Goal: Task Accomplishment & Management: Complete application form

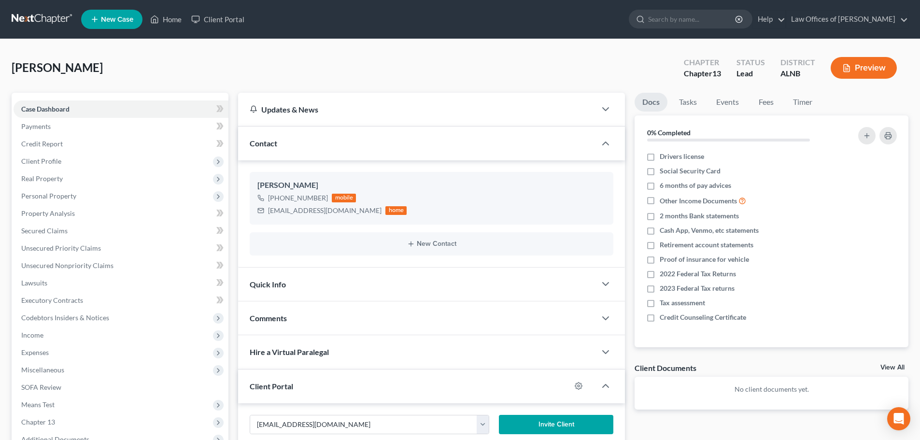
scroll to position [97, 0]
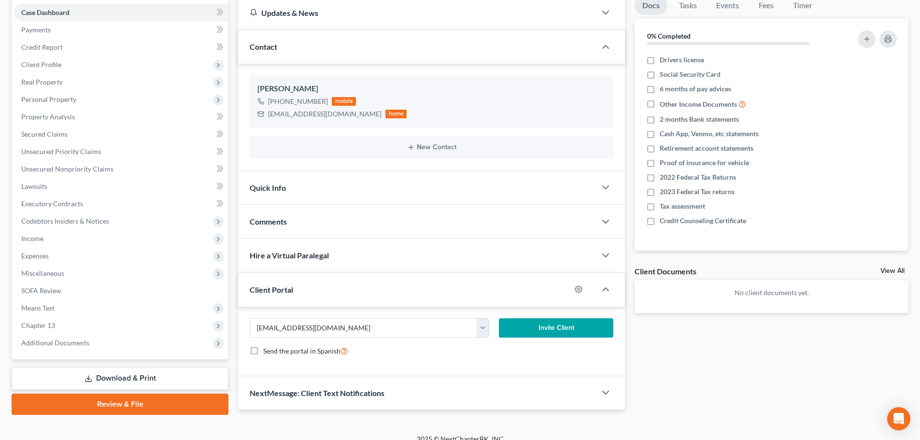
click at [549, 328] on button "Invite Client" at bounding box center [556, 327] width 115 height 19
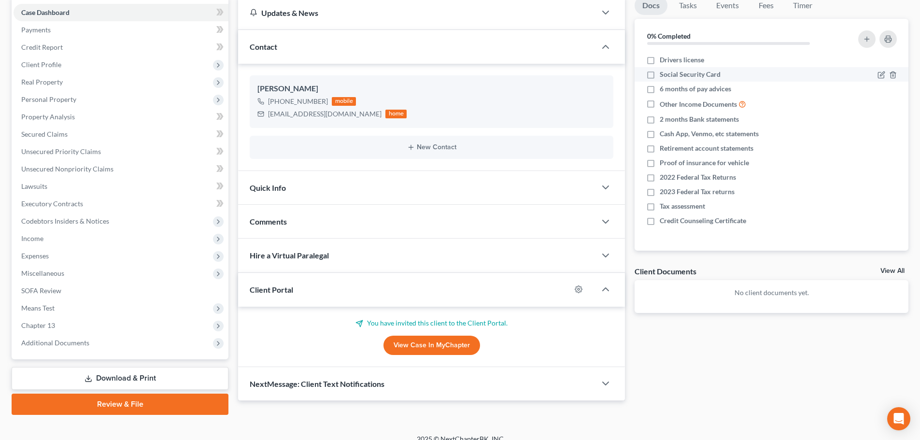
drag, startPoint x: 651, startPoint y: 57, endPoint x: 658, endPoint y: 71, distance: 15.6
click at [660, 57] on label "Drivers license" at bounding box center [682, 60] width 44 height 10
click at [664, 57] on input "Drivers license" at bounding box center [667, 58] width 6 height 6
checkbox input "true"
click at [660, 75] on label "Social Security Card" at bounding box center [690, 75] width 61 height 10
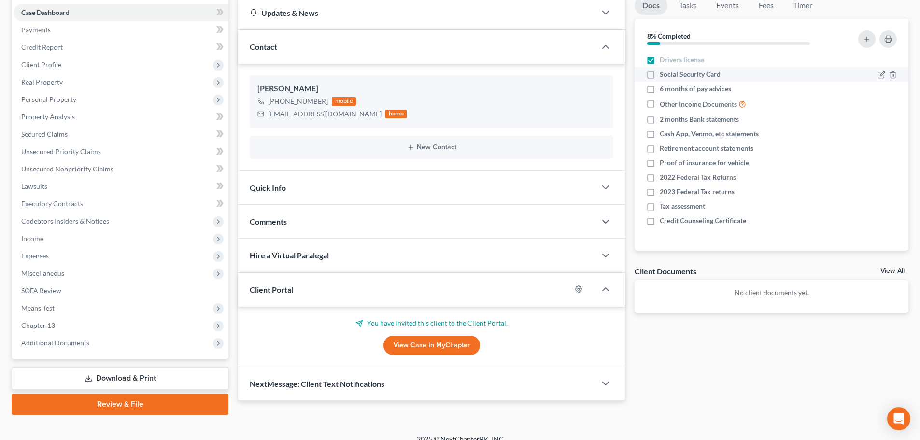
click at [664, 75] on input "Social Security Card" at bounding box center [667, 73] width 6 height 6
checkbox input "true"
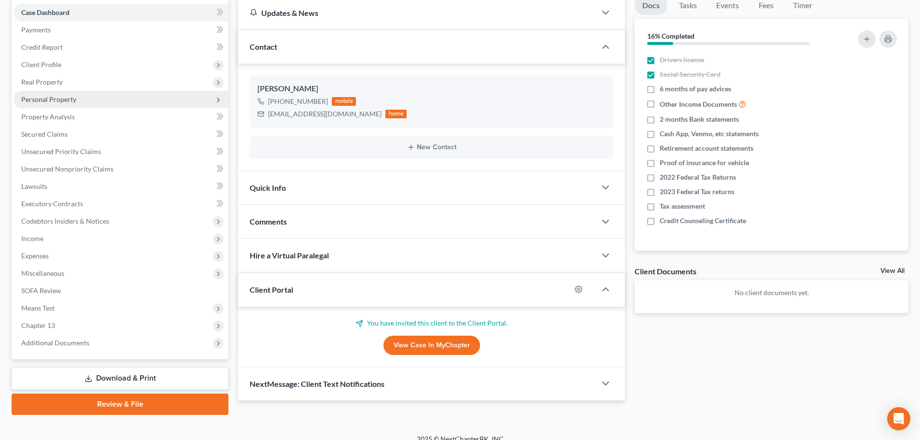
click at [72, 100] on span "Personal Property" at bounding box center [48, 99] width 55 height 8
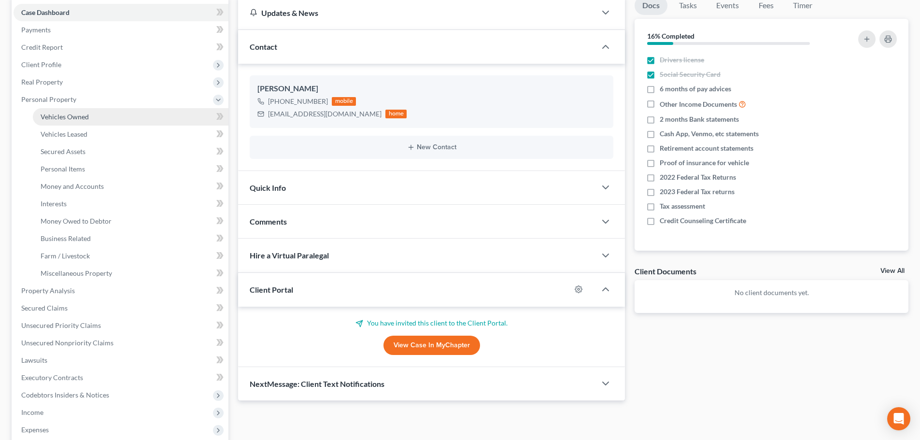
click at [185, 116] on link "Vehicles Owned" at bounding box center [131, 116] width 196 height 17
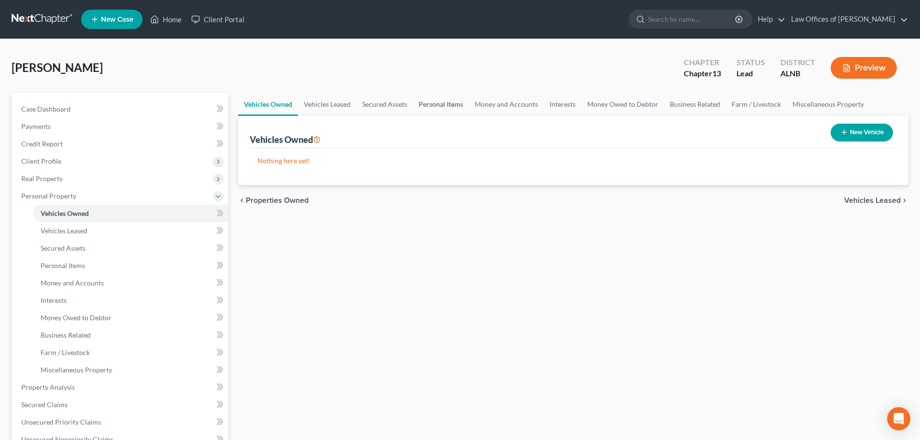
click at [440, 104] on link "Personal Items" at bounding box center [441, 104] width 56 height 23
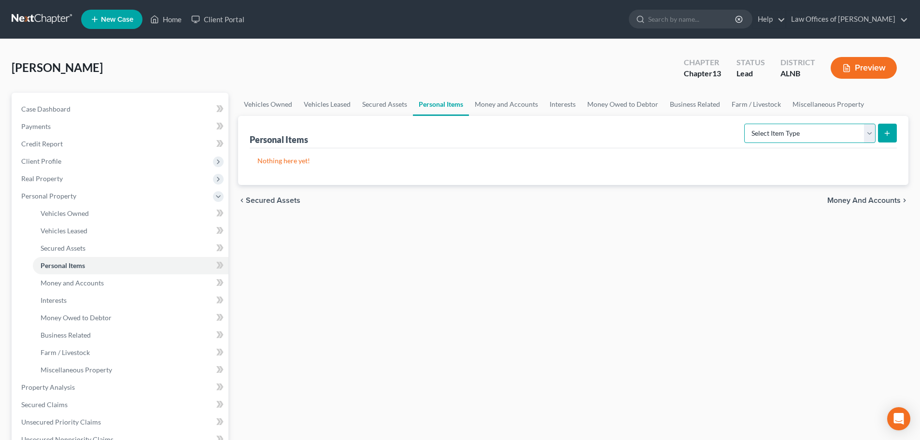
click at [867, 138] on select "Select Item Type Clothing (A/B: 11) Collectibles Of Value (A/B: 8) Electronics …" at bounding box center [809, 133] width 131 height 19
select select "clothing"
click at [746, 124] on select "Select Item Type Clothing (A/B: 11) Collectibles Of Value (A/B: 8) Electronics …" at bounding box center [809, 133] width 131 height 19
click at [886, 138] on button "submit" at bounding box center [887, 133] width 19 height 19
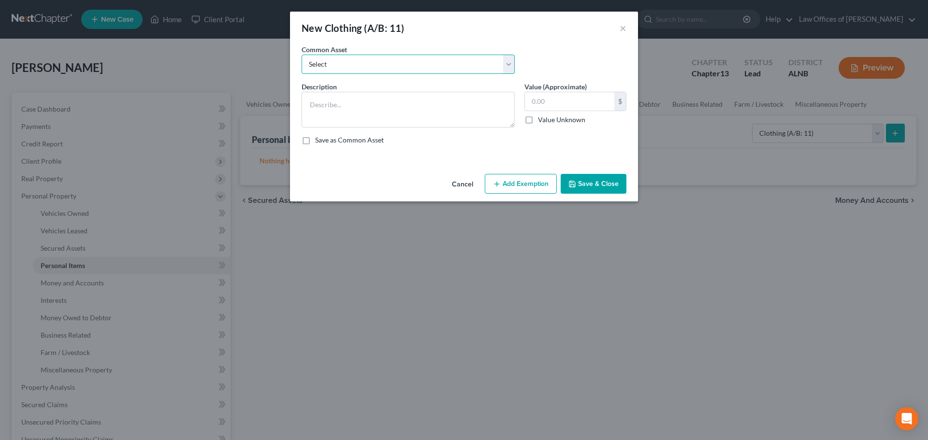
click at [507, 62] on select "Select Clothing and personal" at bounding box center [407, 64] width 213 height 19
select select "0"
click at [301, 55] on select "Select Clothing and personal" at bounding box center [407, 64] width 213 height 19
type textarea "Clothing and personal"
click at [558, 100] on input "300.00" at bounding box center [569, 101] width 89 height 18
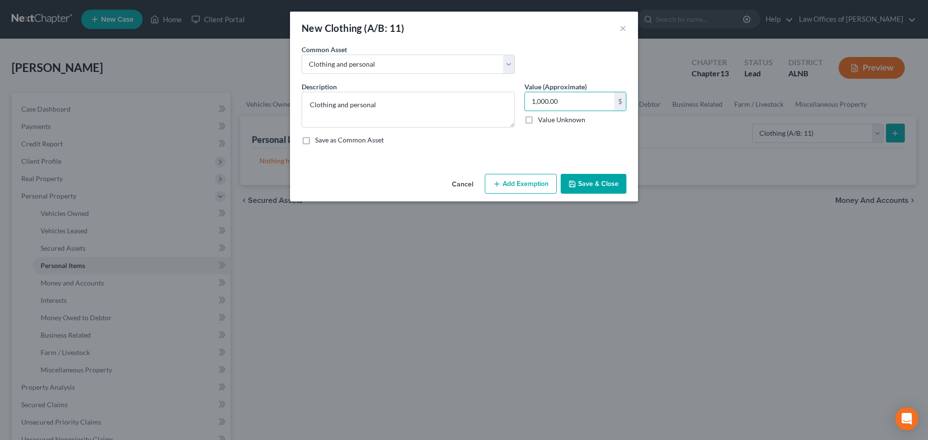
type input "1,000.00"
click at [597, 183] on button "Save & Close" at bounding box center [593, 184] width 66 height 20
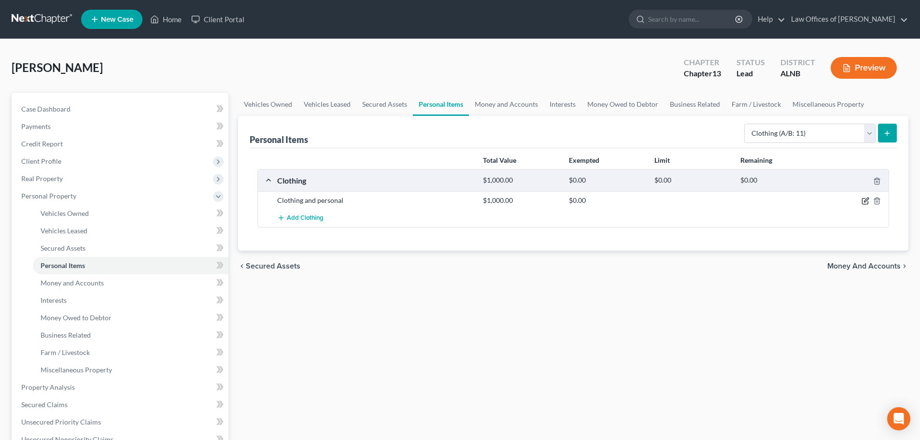
click at [865, 201] on icon "button" at bounding box center [866, 200] width 4 height 4
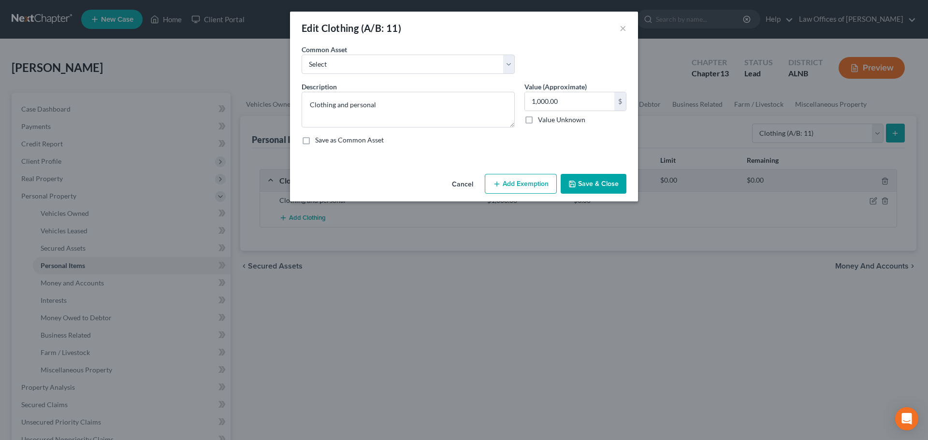
drag, startPoint x: 460, startPoint y: 184, endPoint x: 496, endPoint y: 161, distance: 42.1
click at [461, 184] on button "Cancel" at bounding box center [462, 184] width 37 height 19
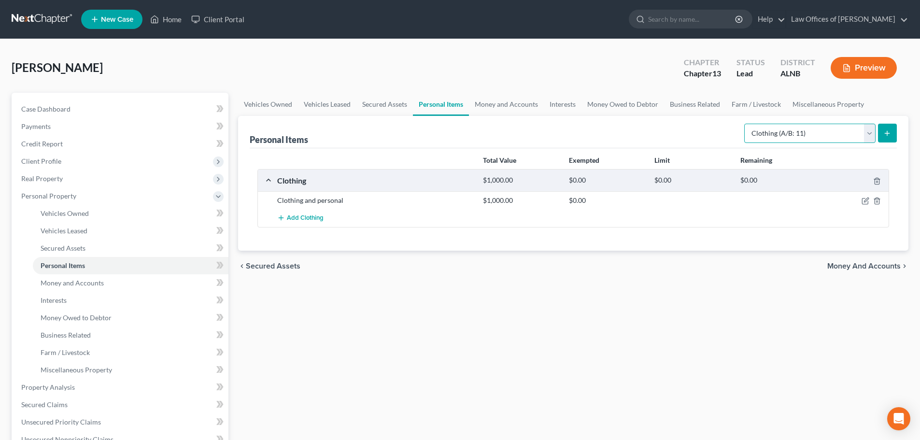
click at [869, 130] on select "Select Item Type Clothing (A/B: 11) Collectibles Of Value (A/B: 8) Electronics …" at bounding box center [809, 133] width 131 height 19
select select "electronics"
click at [746, 124] on select "Select Item Type Clothing (A/B: 11) Collectibles Of Value (A/B: 8) Electronics …" at bounding box center [809, 133] width 131 height 19
click at [890, 135] on icon "submit" at bounding box center [888, 133] width 8 height 8
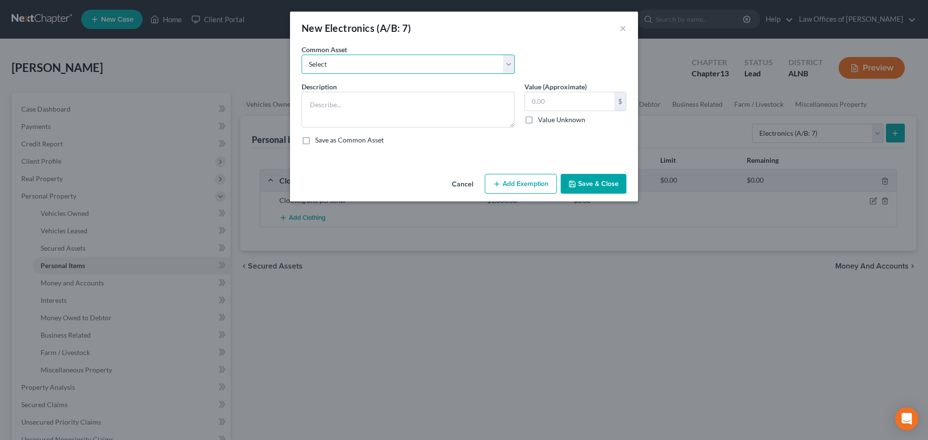
click at [513, 67] on select "Select Television Smartphone Computer Other electronics" at bounding box center [407, 64] width 213 height 19
select select "0"
click at [301, 55] on select "Select Television Smartphone Computer Other electronics" at bounding box center [407, 64] width 213 height 19
type textarea "Television Smartphone Computer Other electronics"
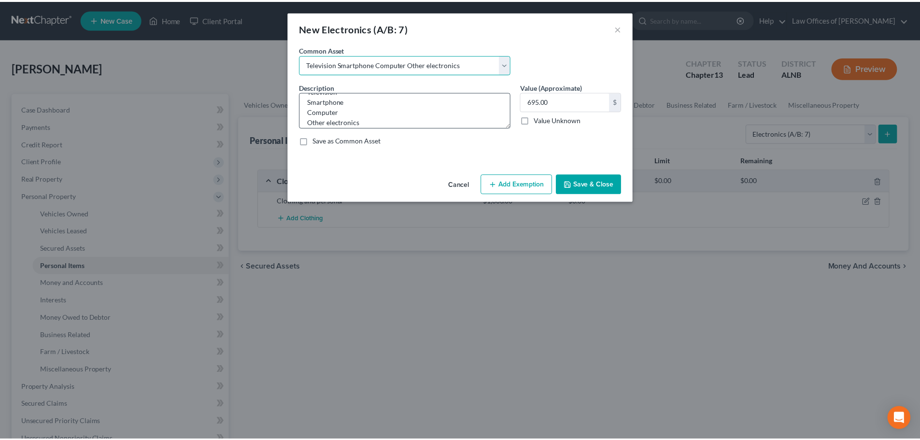
scroll to position [20, 0]
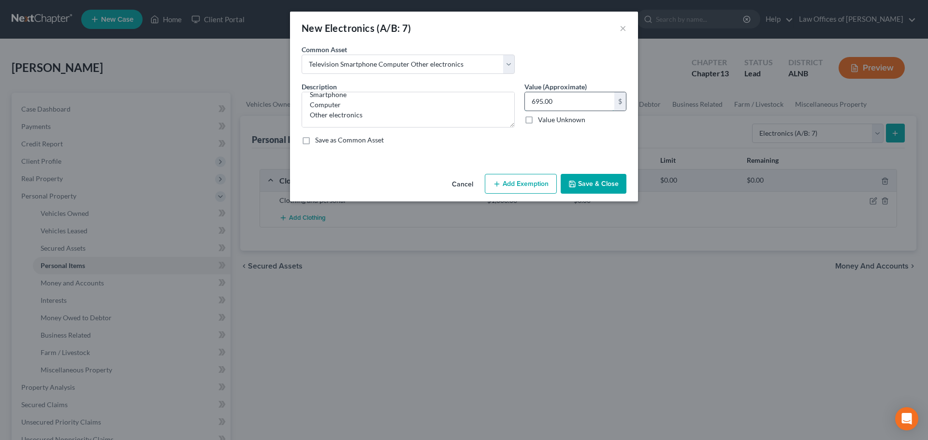
click at [556, 102] on input "695.00" at bounding box center [569, 101] width 89 height 18
type input "1,000.00"
click at [587, 186] on button "Save & Close" at bounding box center [593, 184] width 66 height 20
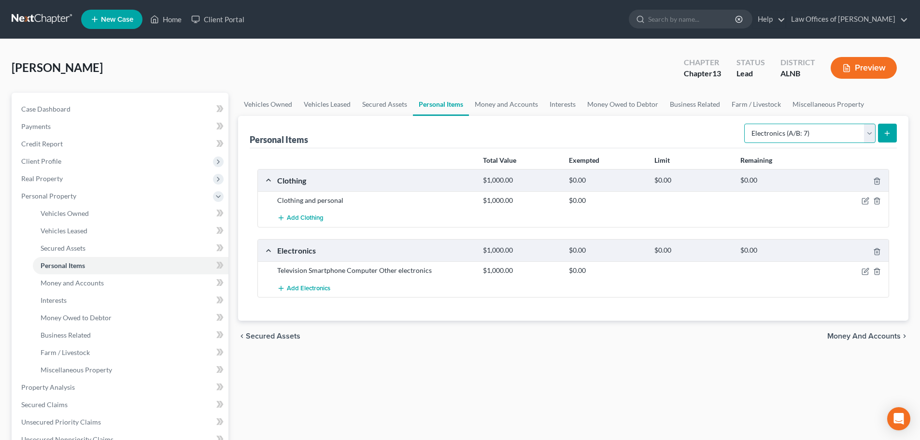
click at [870, 131] on select "Select Item Type Clothing (A/B: 11) Collectibles Of Value (A/B: 8) Electronics …" at bounding box center [809, 133] width 131 height 19
select select "jewelry"
click at [746, 124] on select "Select Item Type Clothing (A/B: 11) Collectibles Of Value (A/B: 8) Electronics …" at bounding box center [809, 133] width 131 height 19
click at [891, 131] on icon "submit" at bounding box center [888, 133] width 8 height 8
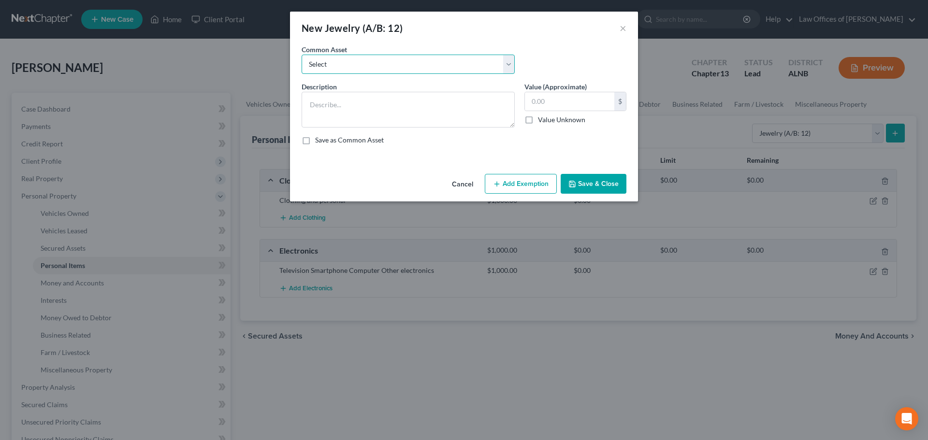
click at [513, 64] on select "Select Jewelry" at bounding box center [407, 64] width 213 height 19
select select "0"
click at [301, 55] on select "Select Jewelry" at bounding box center [407, 64] width 213 height 19
type textarea "Jewelry"
click at [534, 100] on input "400.00" at bounding box center [569, 101] width 89 height 18
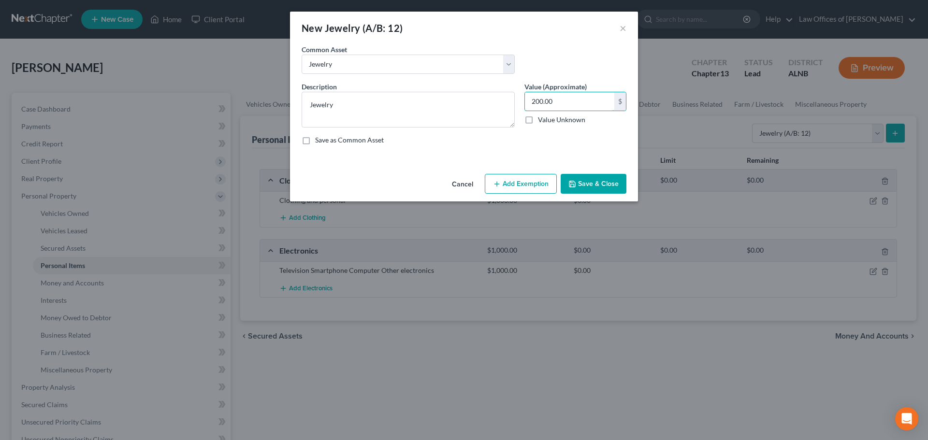
type input "200.00"
click at [600, 182] on button "Save & Close" at bounding box center [593, 184] width 66 height 20
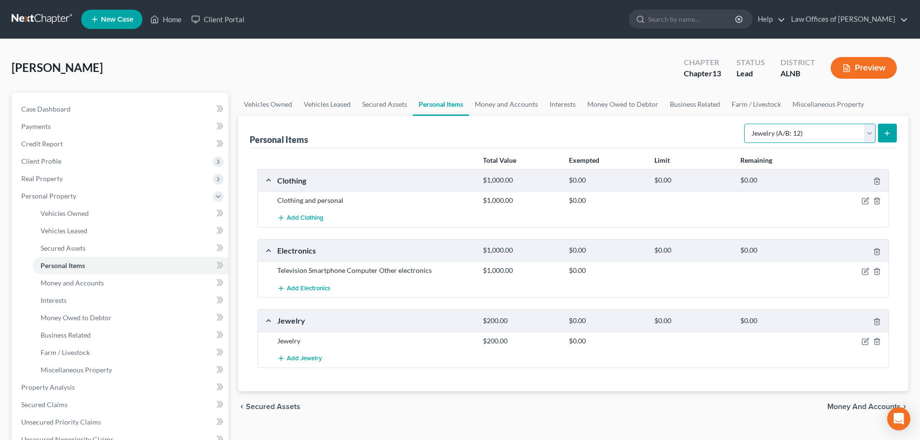
click at [871, 133] on select "Select Item Type Clothing (A/B: 11) Collectibles Of Value (A/B: 8) Electronics …" at bounding box center [809, 133] width 131 height 19
select select "household_goods"
click at [746, 124] on select "Select Item Type Clothing (A/B: 11) Collectibles Of Value (A/B: 8) Electronics …" at bounding box center [809, 133] width 131 height 19
click at [892, 135] on button "submit" at bounding box center [887, 133] width 19 height 19
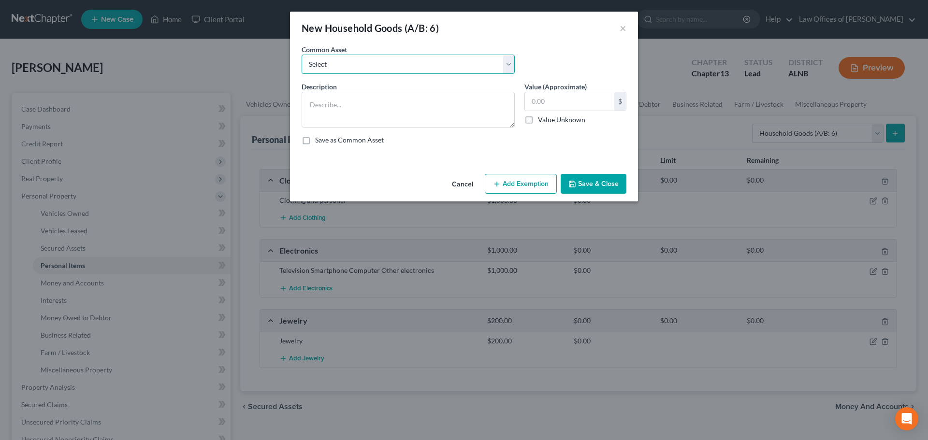
click at [509, 62] on select "Select Household goods and furnishings" at bounding box center [407, 64] width 213 height 19
select select "0"
click at [301, 55] on select "Select Household goods and furnishings" at bounding box center [407, 64] width 213 height 19
type textarea "Household goods and furnishings"
click at [557, 100] on input "1,420.00" at bounding box center [569, 101] width 89 height 18
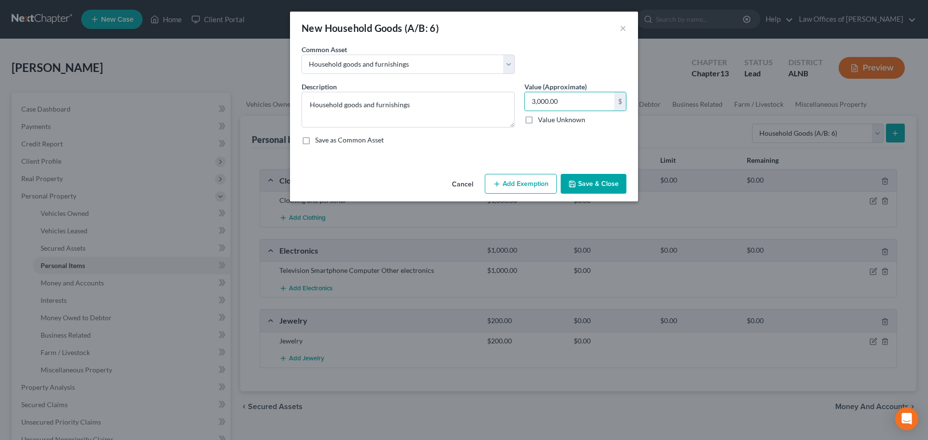
type input "3,000.00"
click at [595, 185] on button "Save & Close" at bounding box center [593, 184] width 66 height 20
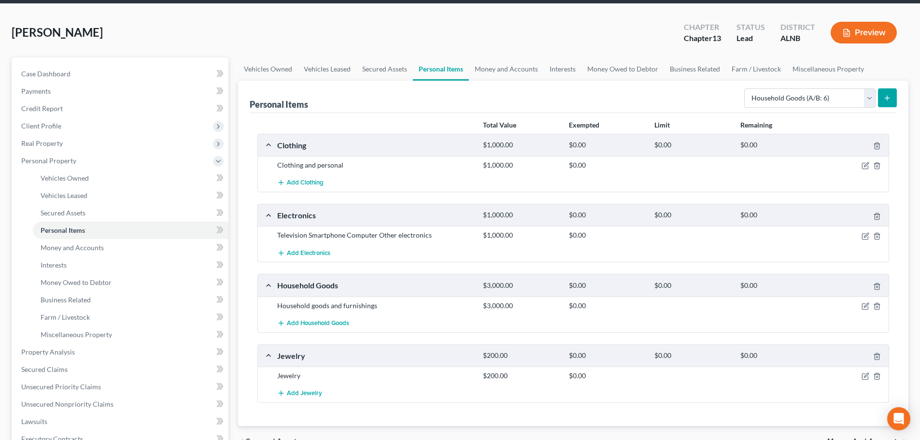
scroll to position [0, 0]
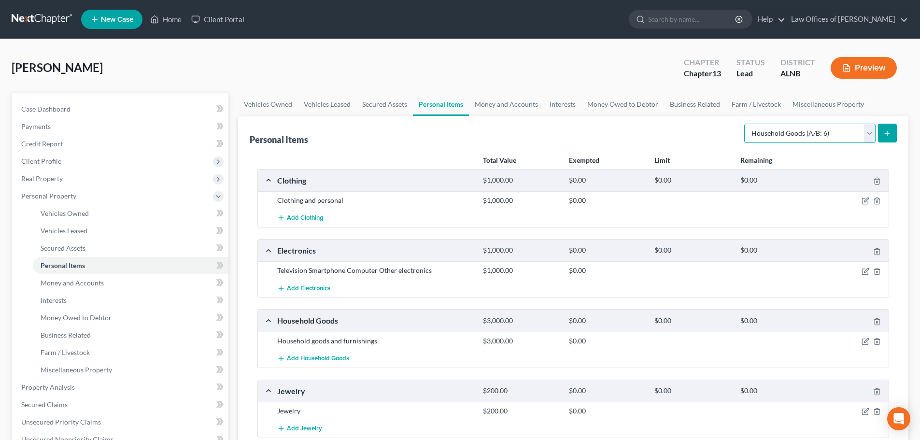
click at [870, 137] on select "Select Item Type Clothing (A/B: 11) Collectibles Of Value (A/B: 8) Electronics …" at bounding box center [809, 133] width 131 height 19
click at [581, 47] on div "[PERSON_NAME] Upgraded Chapter Chapter 13 Status Lead District ALNB Preview Pet…" at bounding box center [460, 372] width 920 height 666
click at [510, 104] on link "Money and Accounts" at bounding box center [506, 104] width 75 height 23
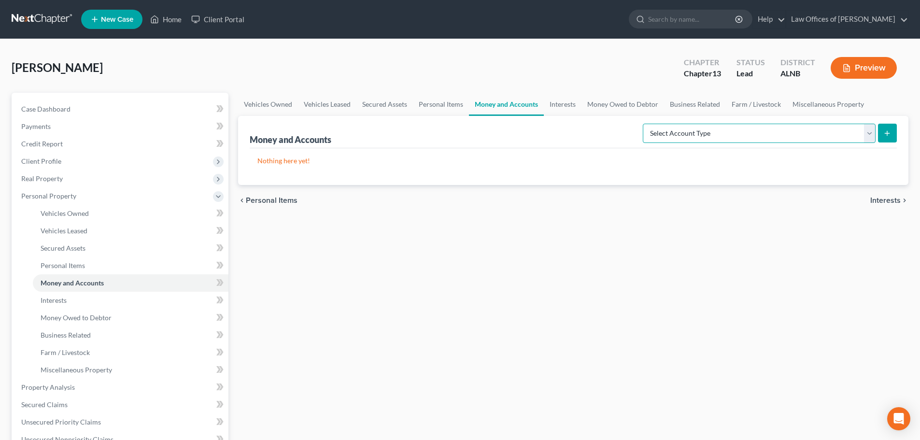
click at [872, 134] on select "Select Account Type Brokerage (A/B: 18, SOFA: 20) Cash on Hand (A/B: 16) Certif…" at bounding box center [759, 133] width 233 height 19
click at [562, 102] on link "Interests" at bounding box center [563, 104] width 38 height 23
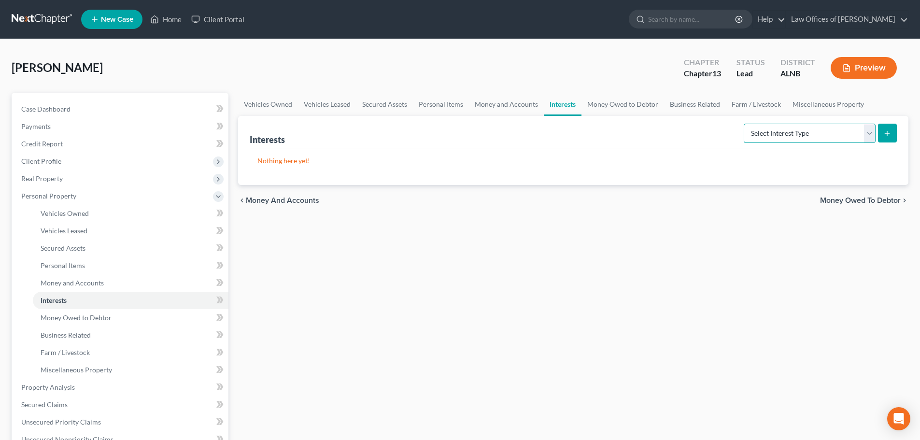
click at [870, 135] on select "Select Interest Type 401K (A/B: 21) Annuity (A/B: 23) Bond (A/B: 18) Education …" at bounding box center [810, 133] width 132 height 19
select select "pension_plan"
click at [745, 124] on select "Select Interest Type 401K (A/B: 21) Annuity (A/B: 23) Bond (A/B: 18) Education …" at bounding box center [810, 133] width 132 height 19
click at [885, 133] on icon "submit" at bounding box center [888, 133] width 8 height 8
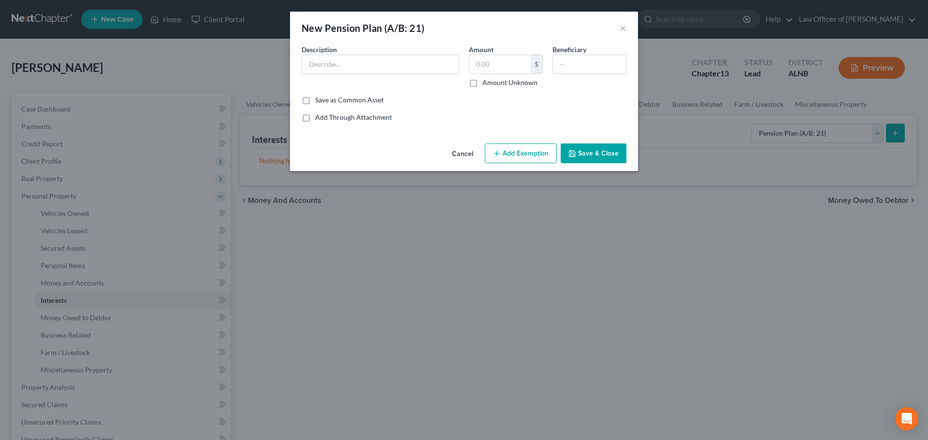
click at [458, 155] on button "Cancel" at bounding box center [462, 153] width 37 height 19
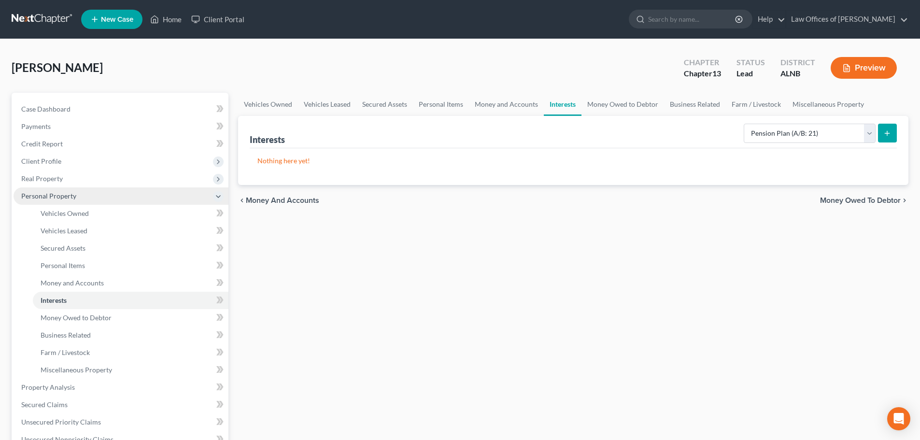
click at [217, 198] on icon at bounding box center [218, 197] width 8 height 8
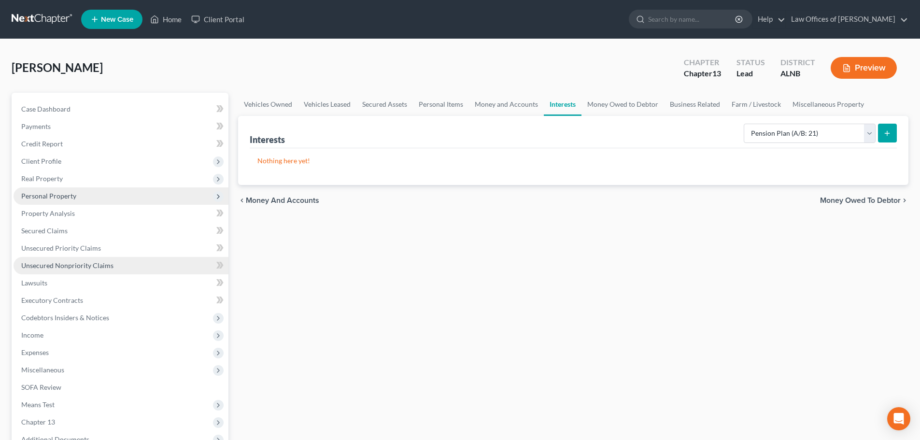
click at [94, 265] on span "Unsecured Nonpriority Claims" at bounding box center [67, 265] width 92 height 8
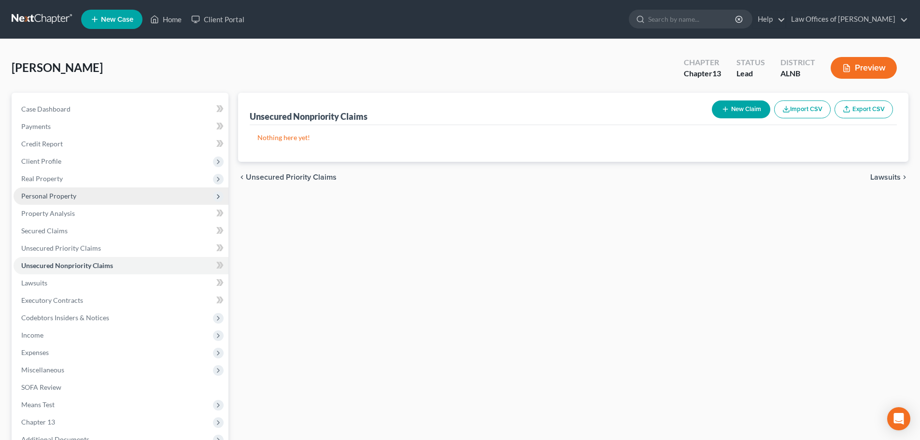
click at [741, 107] on button "New Claim" at bounding box center [741, 109] width 58 height 18
select select "0"
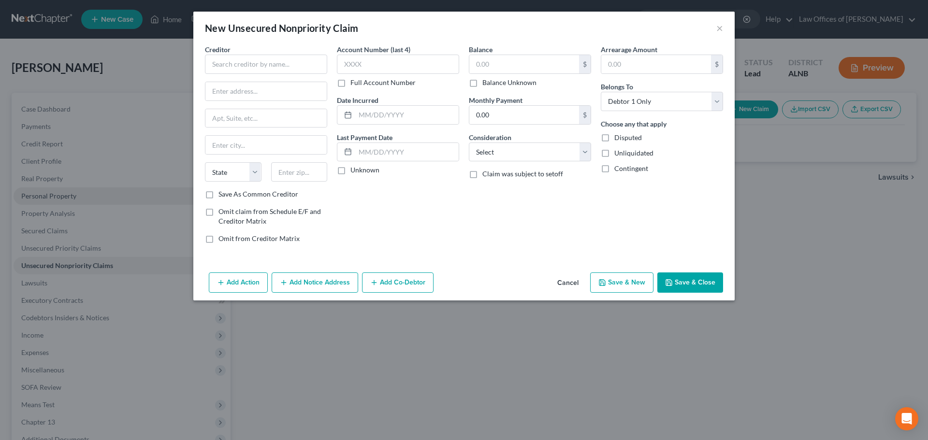
drag, startPoint x: 573, startPoint y: 282, endPoint x: 357, endPoint y: 252, distance: 219.0
click at [571, 282] on button "Cancel" at bounding box center [567, 282] width 37 height 19
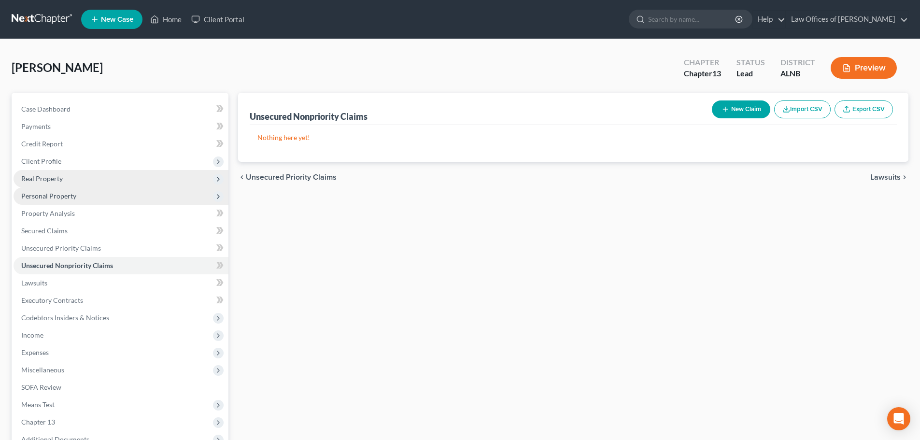
click at [66, 180] on span "Real Property" at bounding box center [121, 178] width 215 height 17
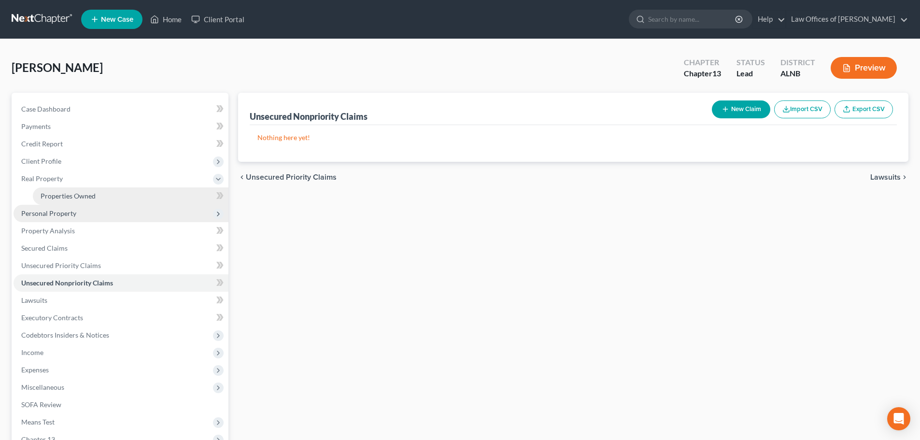
click at [80, 196] on span "Properties Owned" at bounding box center [68, 196] width 55 height 8
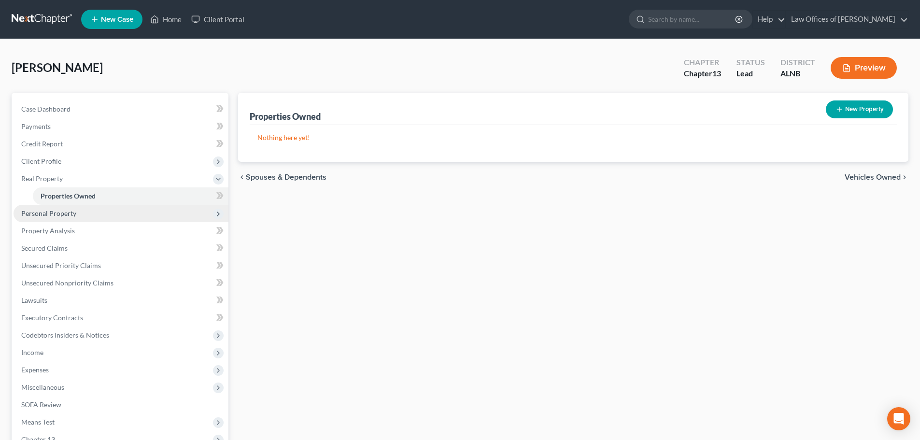
click at [860, 110] on button "New Property" at bounding box center [859, 109] width 67 height 18
select select "0"
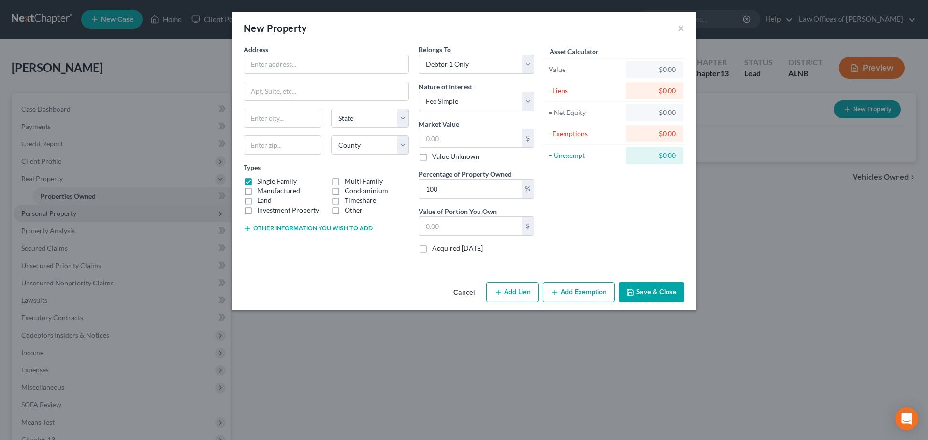
click at [462, 293] on button "Cancel" at bounding box center [463, 292] width 37 height 19
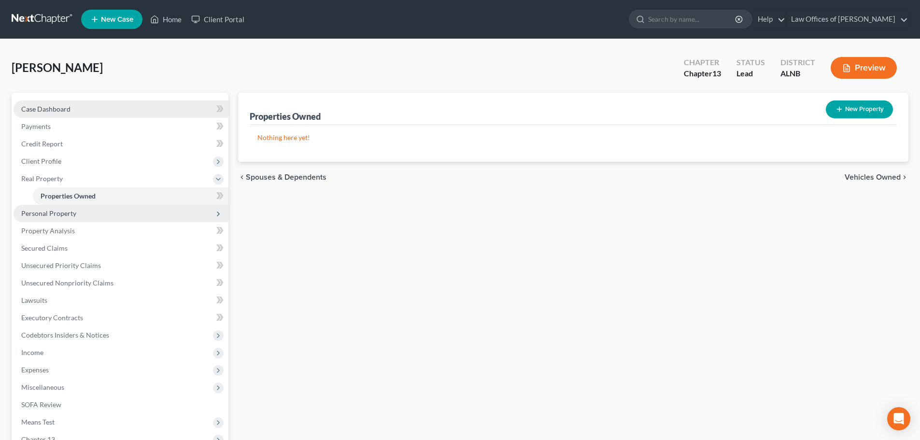
click at [72, 109] on link "Case Dashboard" at bounding box center [121, 108] width 215 height 17
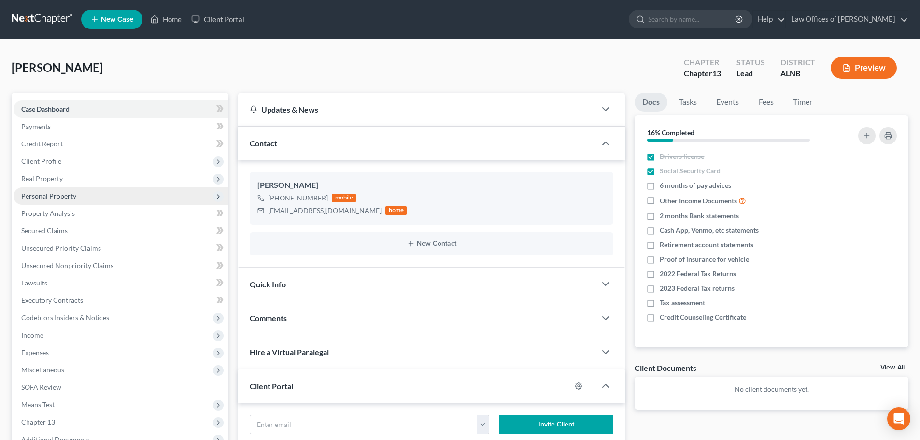
scroll to position [108, 0]
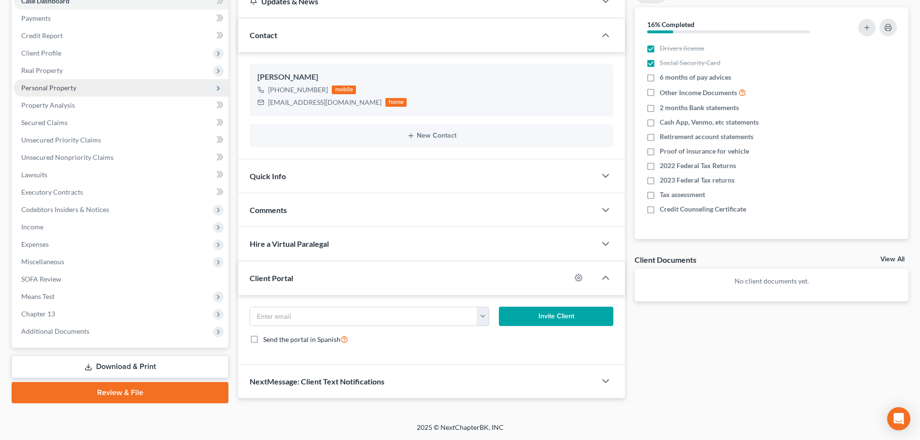
click at [524, 33] on div "Contact" at bounding box center [417, 34] width 358 height 33
